Goal: Transaction & Acquisition: Download file/media

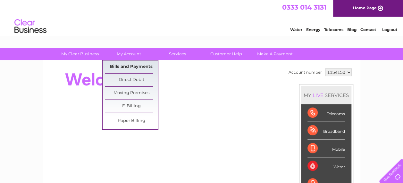
click at [124, 68] on link "Bills and Payments" at bounding box center [131, 67] width 53 height 13
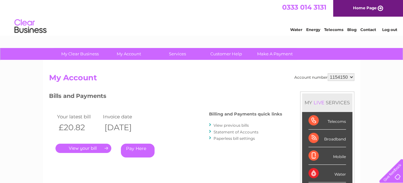
click at [108, 144] on link "." at bounding box center [83, 148] width 56 height 9
click at [87, 149] on link "." at bounding box center [83, 148] width 56 height 9
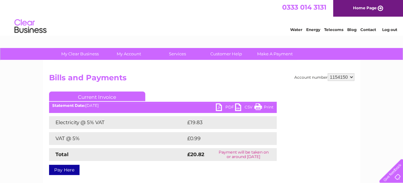
click at [224, 104] on link "PDF" at bounding box center [225, 108] width 19 height 9
drag, startPoint x: 211, startPoint y: 118, endPoint x: 200, endPoint y: 125, distance: 12.8
click at [205, 121] on td "£19.83" at bounding box center [225, 122] width 78 height 13
drag, startPoint x: 169, startPoint y: 175, endPoint x: 164, endPoint y: 179, distance: 6.9
click at [167, 177] on div "Account number 1154150 Bills and Payments Current Invoice PDF CSV Print £19.83" at bounding box center [201, 150] width 317 height 179
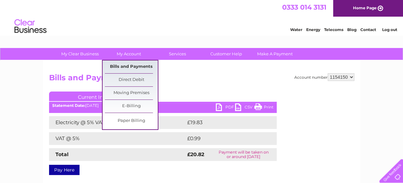
click at [128, 65] on link "Bills and Payments" at bounding box center [131, 67] width 53 height 13
